Goal: Transaction & Acquisition: Purchase product/service

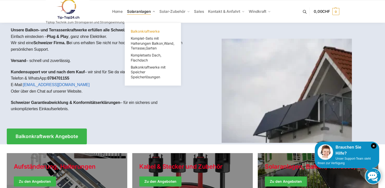
click at [145, 32] on span "Balkonkraftwerke" at bounding box center [145, 31] width 29 height 4
click at [142, 67] on span "Balkonkraftwerke mit Speicher Speicherlösungen" at bounding box center [148, 72] width 35 height 14
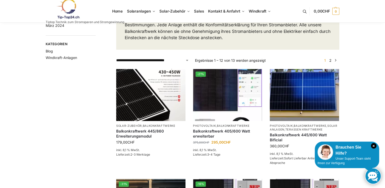
scroll to position [89, 0]
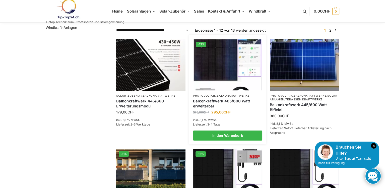
click at [211, 75] on img at bounding box center [227, 64] width 68 height 51
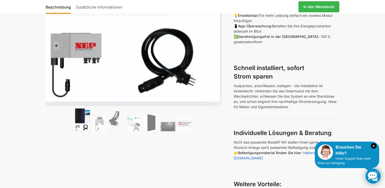
scroll to position [228, 0]
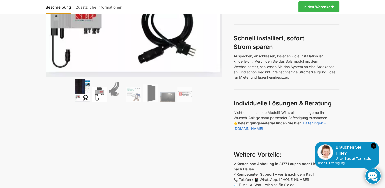
click at [104, 93] on img at bounding box center [99, 93] width 15 height 15
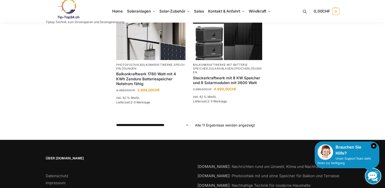
scroll to position [421, 0]
